Goal: Check status: Check status

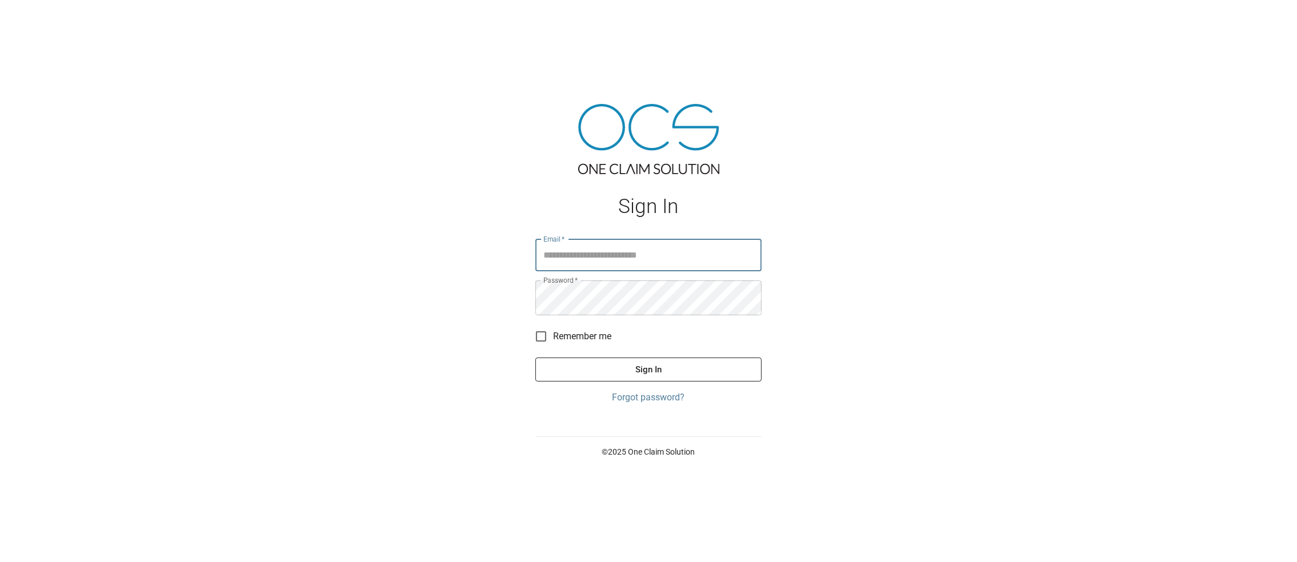
type input "**********"
click at [637, 382] on button "Sign In" at bounding box center [648, 370] width 226 height 24
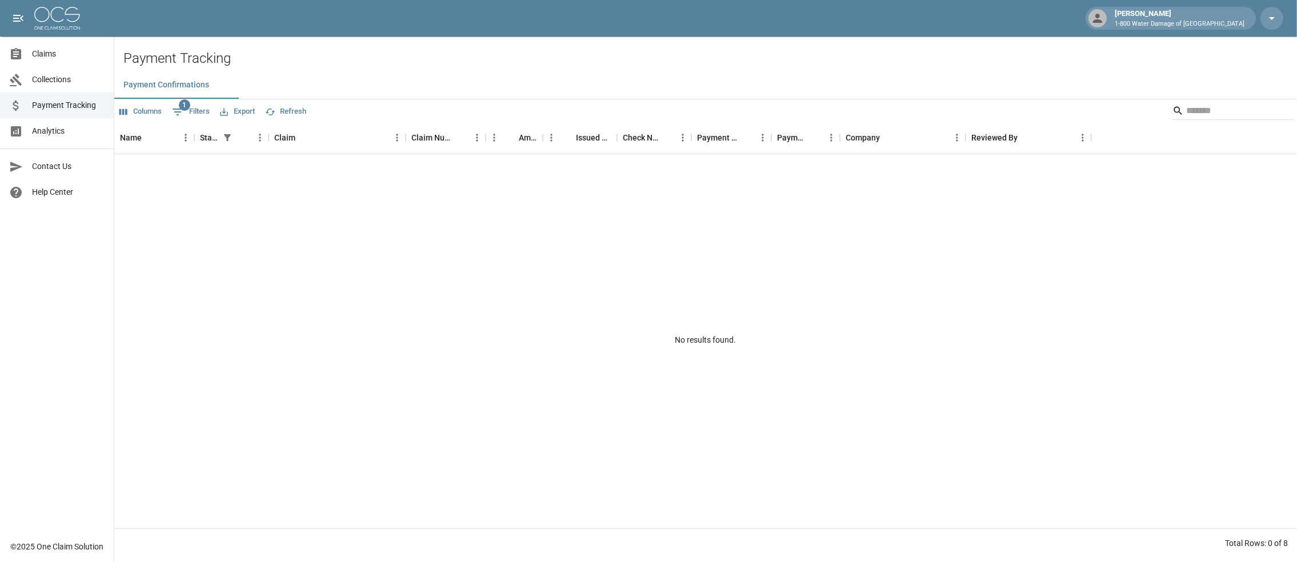
click at [36, 48] on span "Claims" at bounding box center [68, 54] width 73 height 12
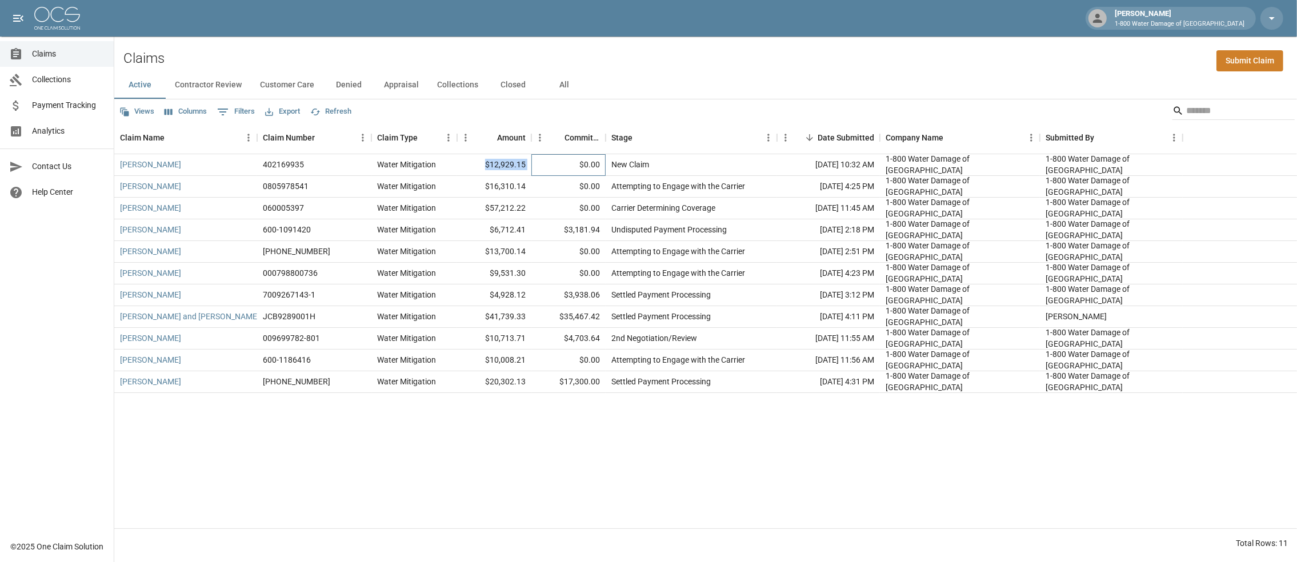
drag, startPoint x: 531, startPoint y: 173, endPoint x: 473, endPoint y: 172, distance: 58.9
click at [473, 172] on div "[PERSON_NAME] 402169935 Water Mitigation $12,929.15 $0.00 New Claim [DATE] 10:3…" at bounding box center [705, 165] width 1183 height 22
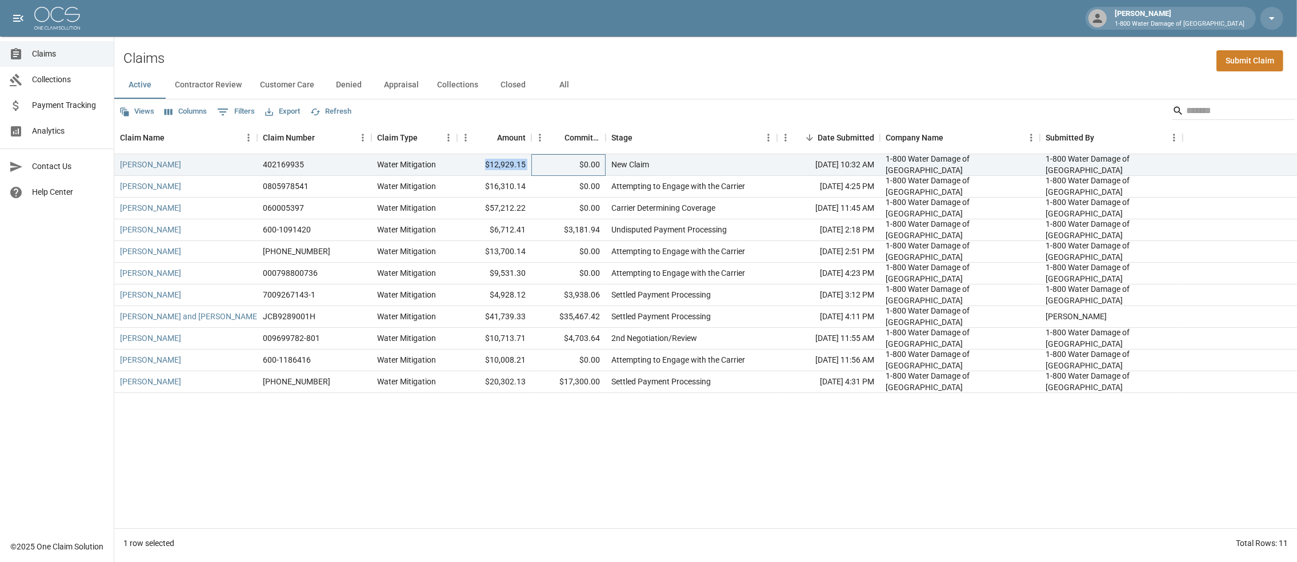
copy div "$12,929.15"
click at [590, 94] on button "All" at bounding box center [564, 84] width 51 height 27
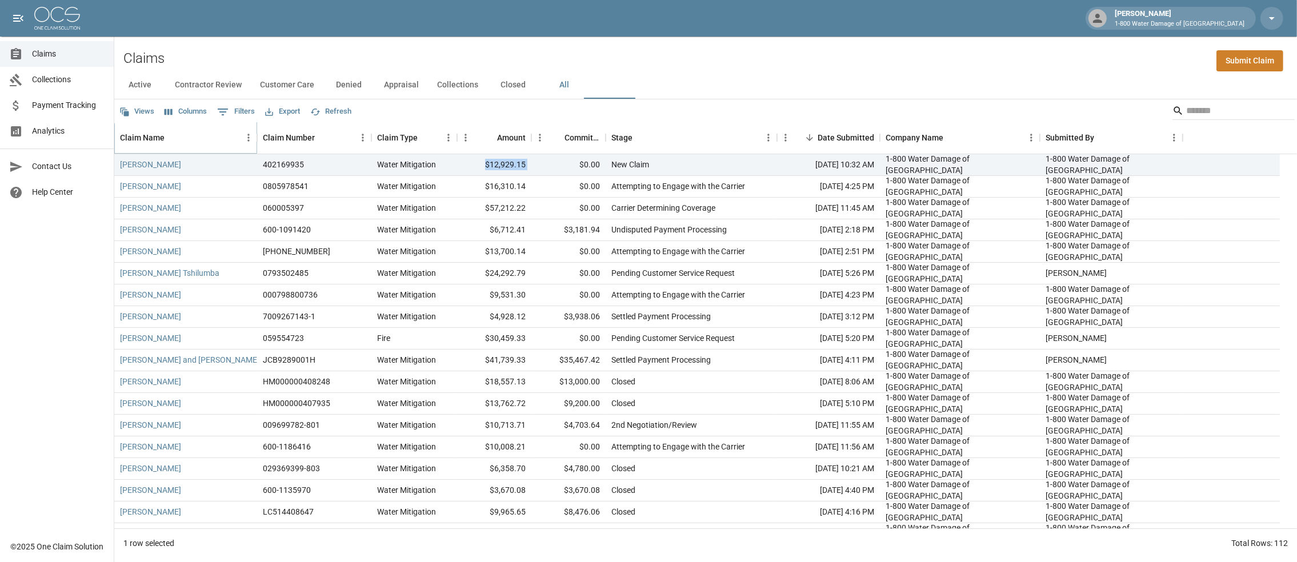
click at [178, 141] on icon "Sort" at bounding box center [172, 138] width 10 height 10
